Goal: Find specific page/section: Find specific page/section

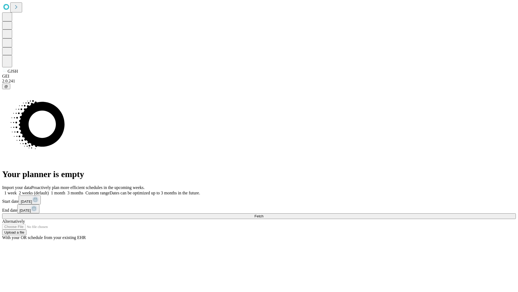
click at [264, 214] on span "Fetch" at bounding box center [259, 216] width 9 height 4
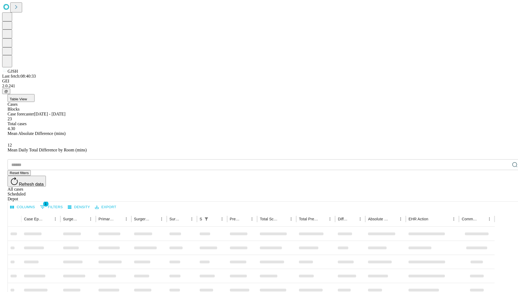
click at [504, 196] on div "Depot" at bounding box center [265, 198] width 514 height 5
click at [460, 187] on div "All cases" at bounding box center [265, 189] width 514 height 5
